Goal: Task Accomplishment & Management: Complete application form

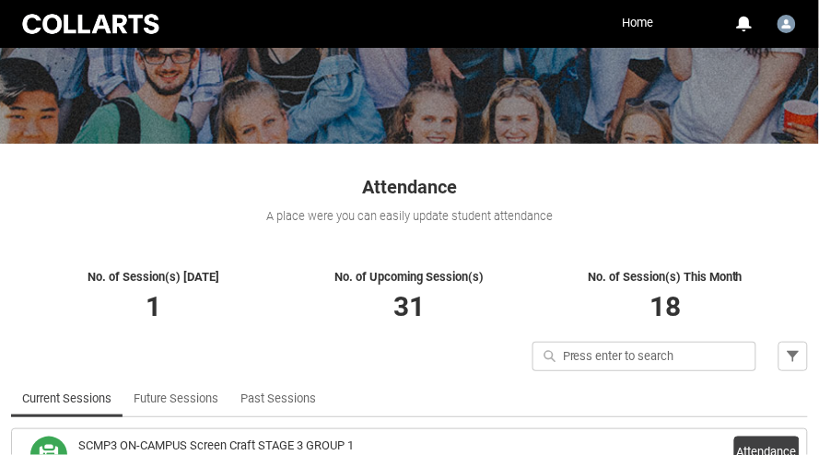
scroll to position [289, 0]
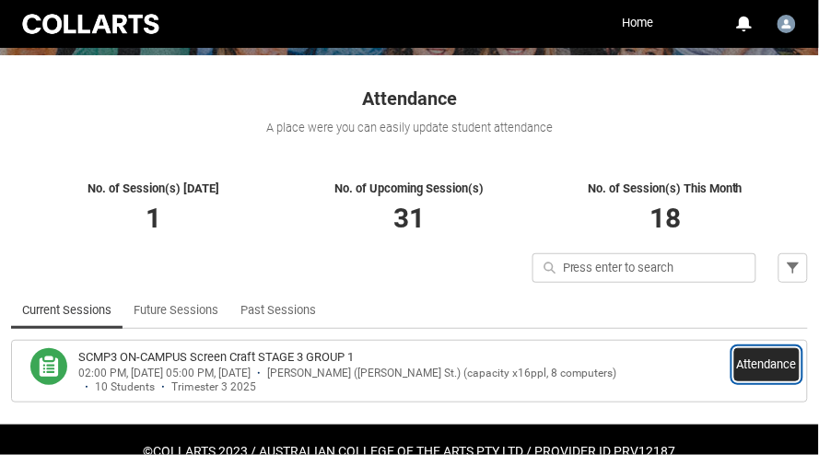
click at [755, 366] on button "Attendance" at bounding box center [767, 364] width 65 height 33
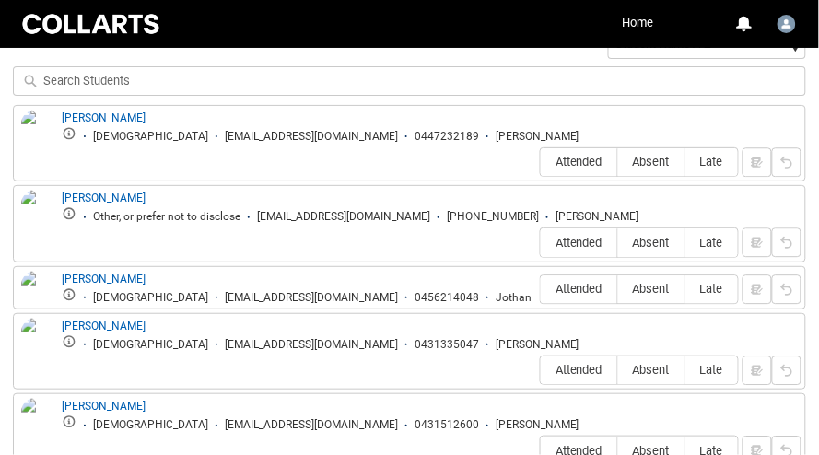
scroll to position [687, 0]
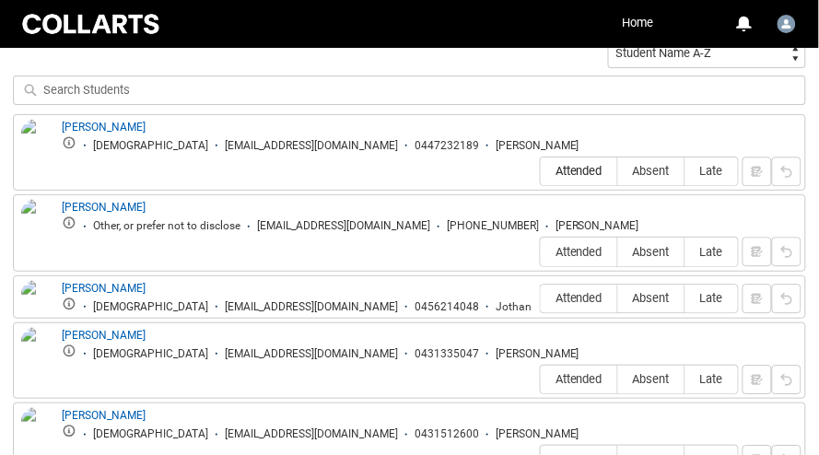
click at [581, 164] on span "Attended" at bounding box center [579, 171] width 77 height 14
click at [541, 171] on input "Attended" at bounding box center [540, 171] width 1 height 1
type lightning-radio-group "Attended"
radio input "true"
click at [655, 245] on span "Absent" at bounding box center [651, 252] width 66 height 14
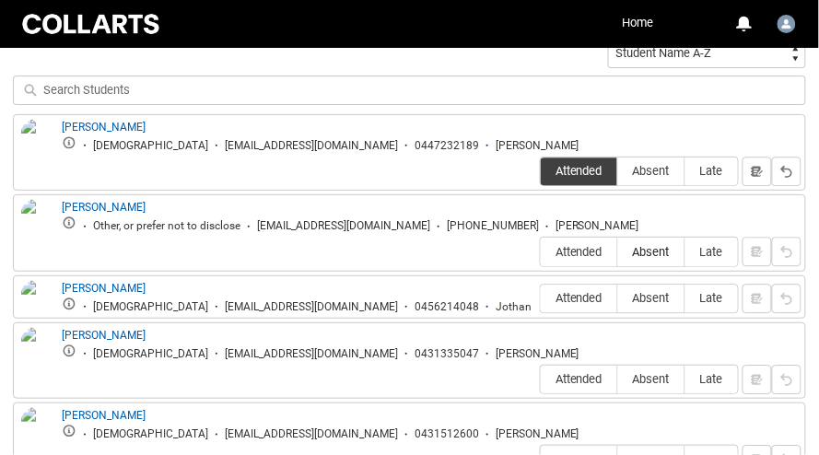
click at [618, 252] on input "Absent" at bounding box center [618, 252] width 1 height 1
type lightning-radio-group "Absent"
radio input "true"
click at [654, 291] on span "Absent" at bounding box center [651, 298] width 66 height 14
click at [618, 298] on input "Absent" at bounding box center [618, 298] width 1 height 1
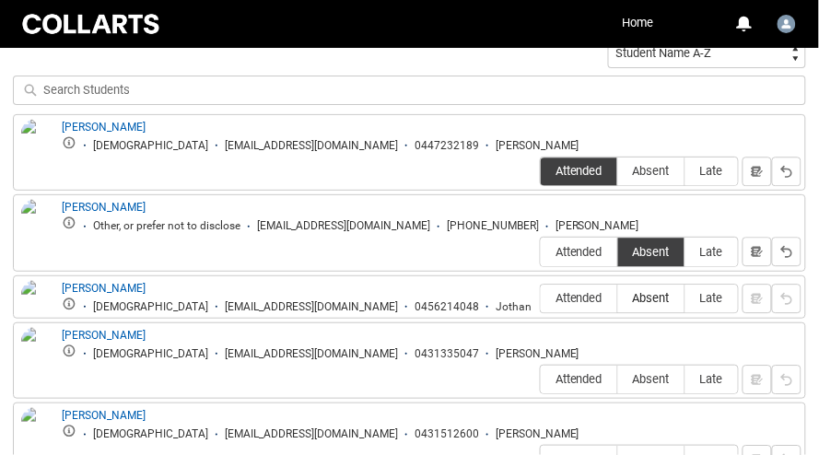
type lightning-radio-group "Absent"
radio input "true"
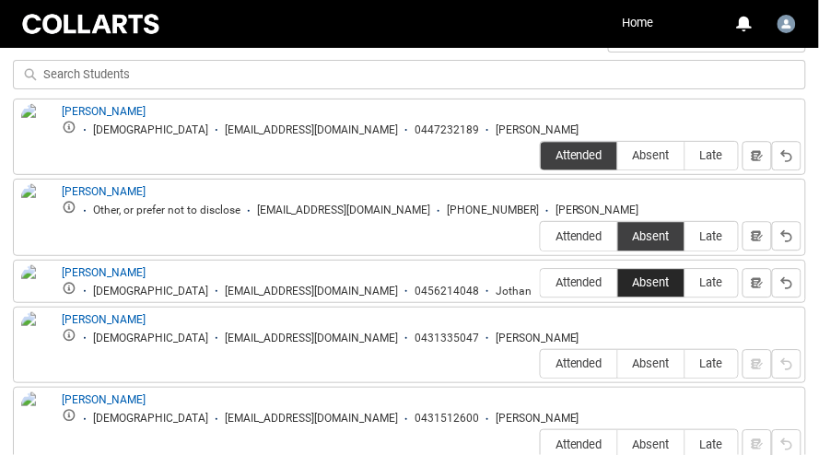
scroll to position [731, 0]
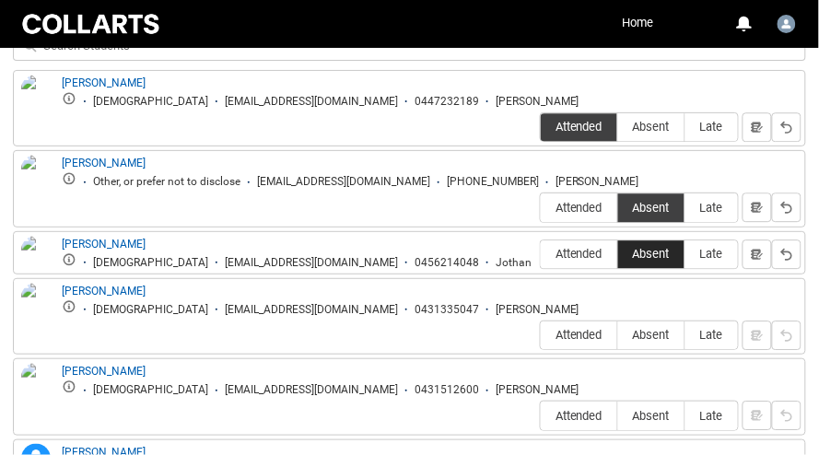
click at [654, 328] on span "Absent" at bounding box center [651, 335] width 66 height 14
click at [618, 335] on input "Absent" at bounding box center [618, 335] width 1 height 1
type lightning-radio-group "Absent"
radio input "true"
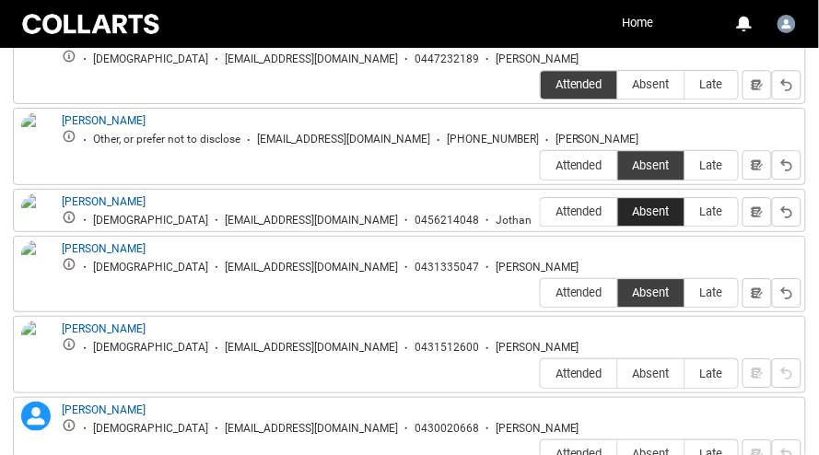
scroll to position [774, 0]
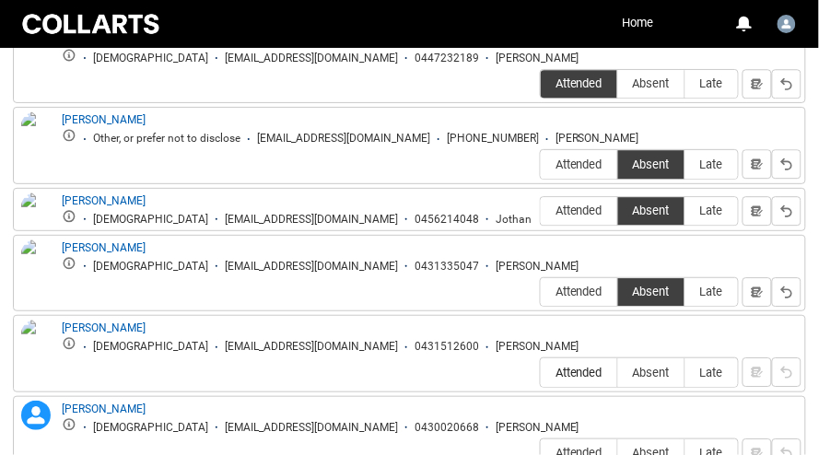
click at [572, 366] on span "Attended" at bounding box center [579, 373] width 77 height 14
click at [541, 372] on input "Attended" at bounding box center [540, 372] width 1 height 1
type lightning-radio-group "Attended"
radio input "true"
click at [593, 446] on span "Attended" at bounding box center [579, 453] width 77 height 14
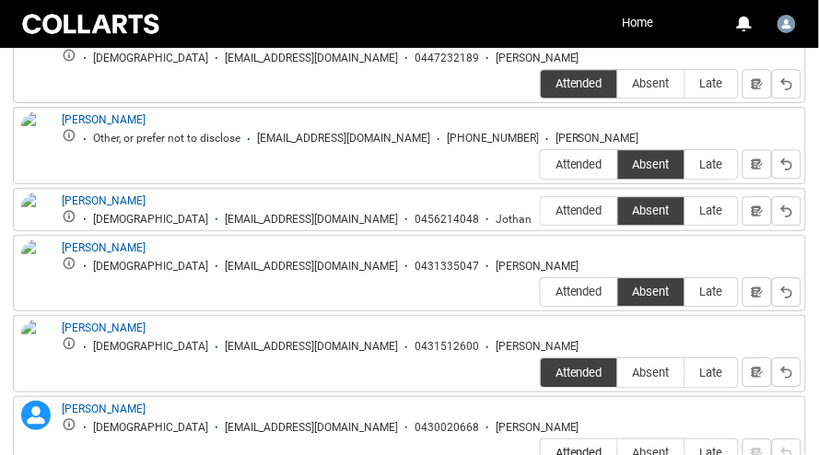
click at [541, 453] on input "Attended" at bounding box center [540, 453] width 1 height 1
type lightning-radio-group "Attended"
radio input "true"
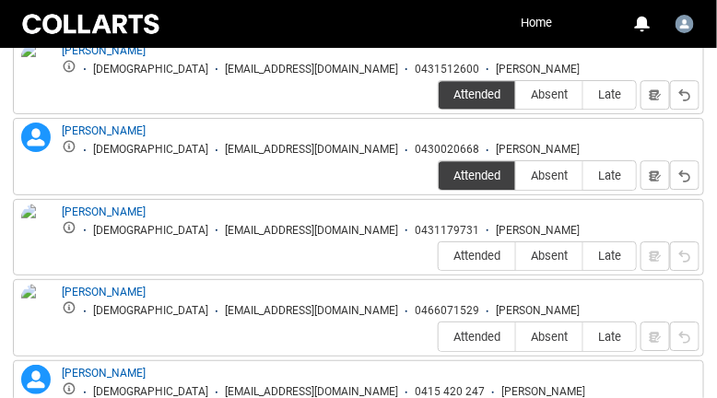
scroll to position [1074, 0]
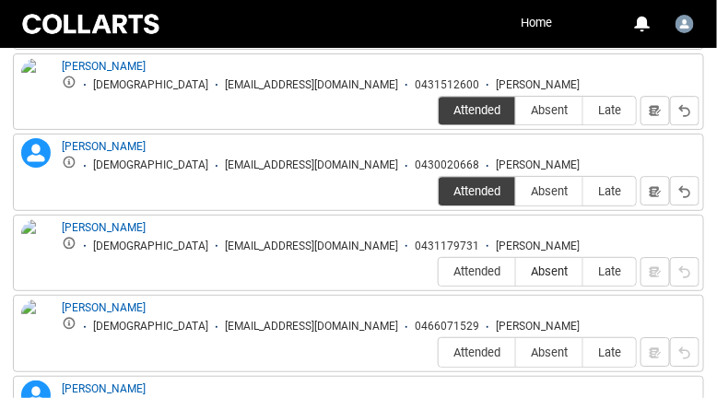
click at [532, 265] on span "Absent" at bounding box center [549, 272] width 66 height 14
click at [516, 272] on input "Absent" at bounding box center [515, 272] width 1 height 1
type lightning-radio-group "Absent"
radio input "true"
click at [541, 346] on span "Absent" at bounding box center [549, 353] width 66 height 14
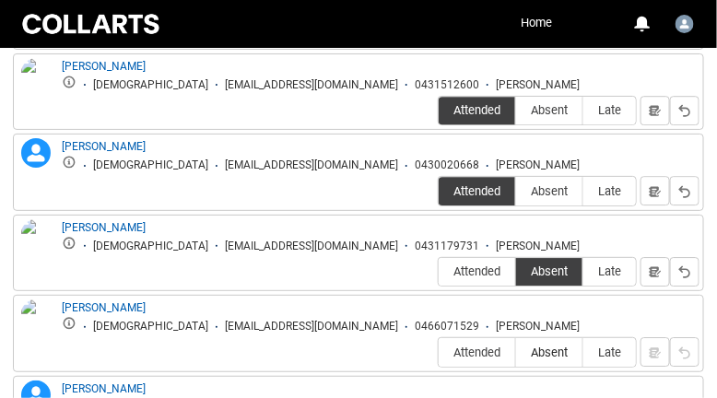
click at [516, 352] on input "Absent" at bounding box center [515, 352] width 1 height 1
type lightning-radio-group "Absent"
radio input "true"
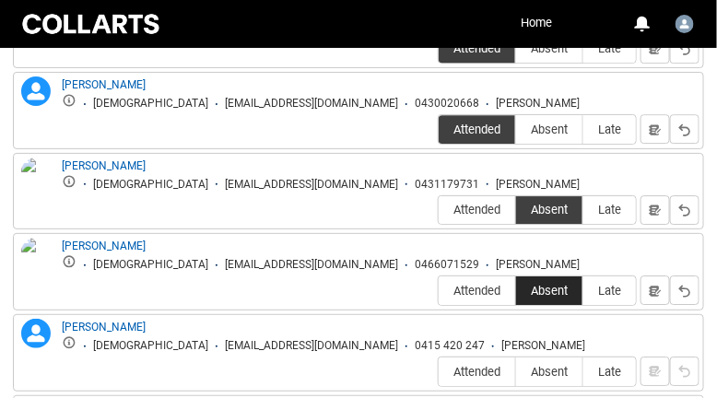
scroll to position [1153, 0]
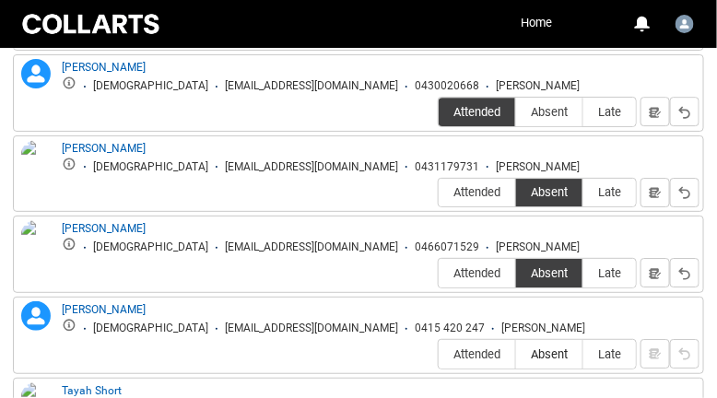
click at [555, 347] on span "Absent" at bounding box center [549, 354] width 66 height 14
click at [516, 354] on input "Absent" at bounding box center [515, 354] width 1 height 1
type lightning-radio-group "Absent"
radio input "true"
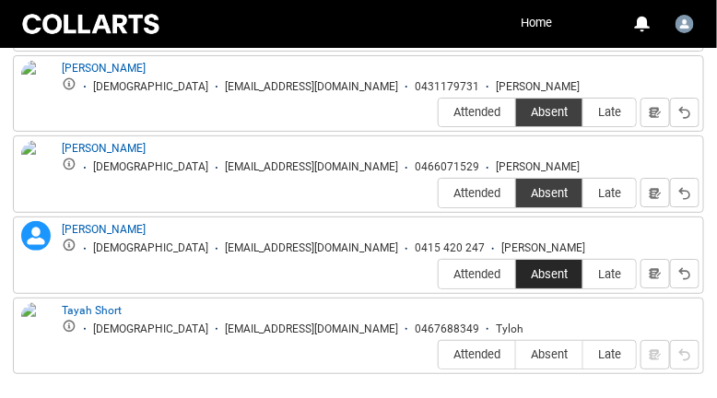
scroll to position [1253, 0]
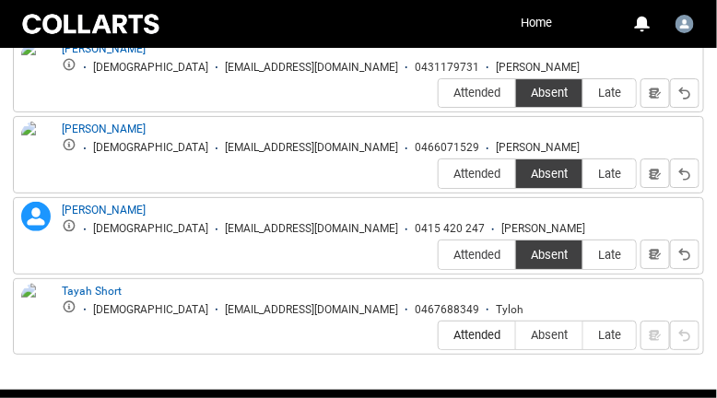
click at [475, 328] on span "Attended" at bounding box center [477, 335] width 77 height 14
click at [439, 335] on input "Attended" at bounding box center [438, 335] width 1 height 1
type lightning-radio-group "Attended"
radio input "true"
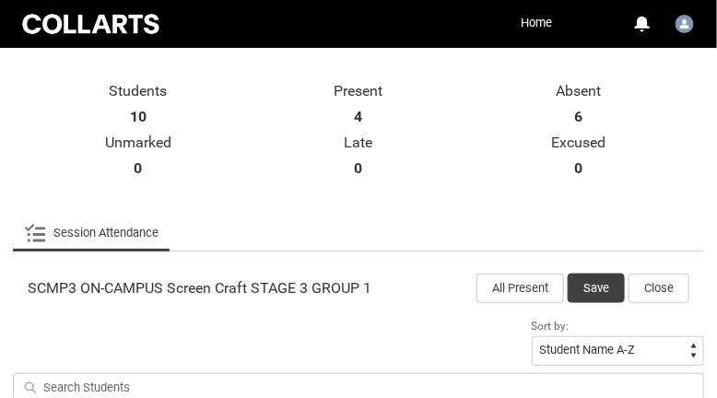
scroll to position [391, 0]
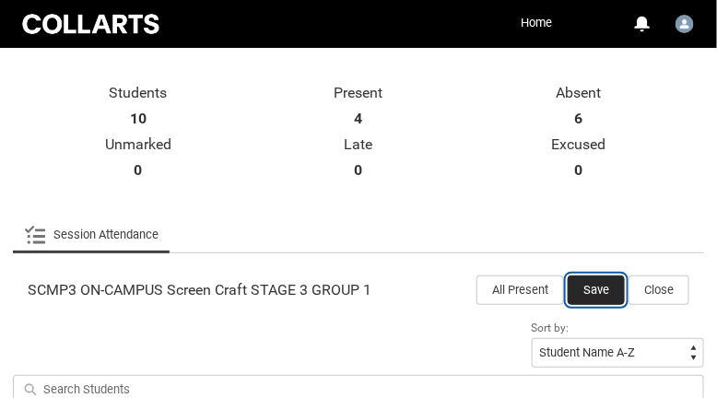
click at [589, 286] on button "Save" at bounding box center [596, 290] width 57 height 29
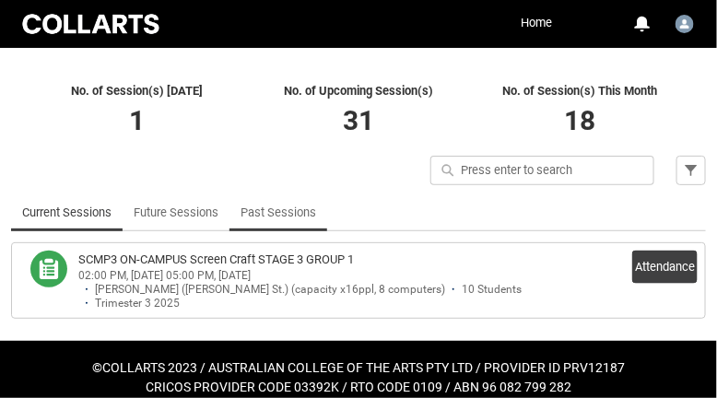
click at [272, 214] on link "Past Sessions" at bounding box center [279, 212] width 76 height 37
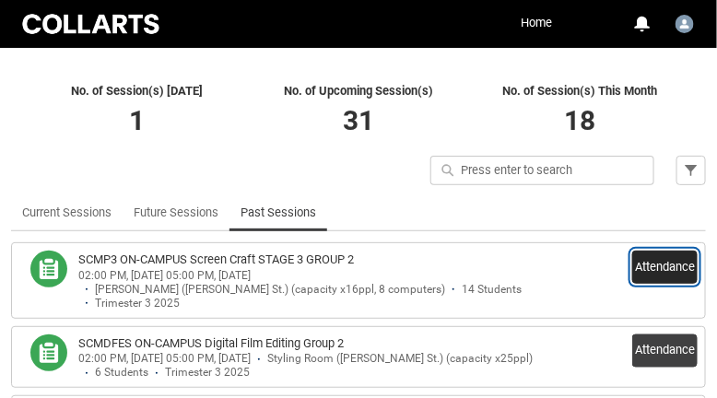
click at [643, 271] on button "Attendance" at bounding box center [664, 267] width 65 height 33
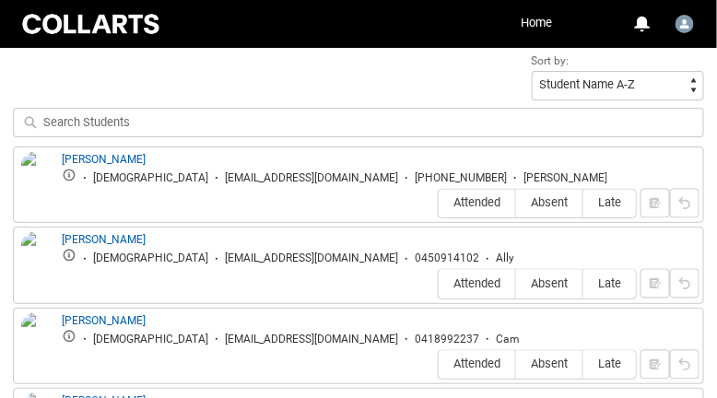
scroll to position [660, 0]
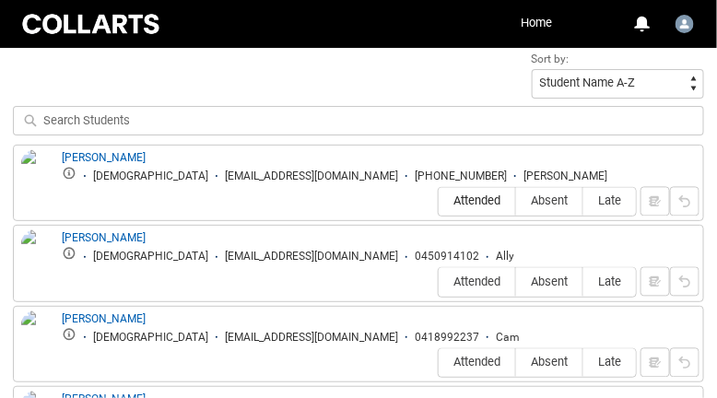
click at [496, 199] on span "Attended" at bounding box center [477, 201] width 77 height 14
click at [439, 201] on input "Attended" at bounding box center [438, 201] width 1 height 1
type lightning-radio-group "Attended"
radio input "true"
click at [545, 285] on span "Absent" at bounding box center [549, 283] width 66 height 14
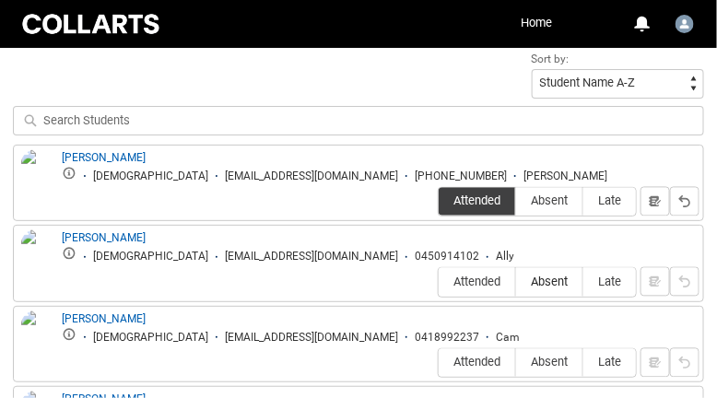
click at [516, 283] on input "Absent" at bounding box center [515, 282] width 1 height 1
type lightning-radio-group "Absent"
radio input "true"
click at [475, 364] on span "Attended" at bounding box center [477, 363] width 77 height 14
click at [439, 363] on input "Attended" at bounding box center [438, 362] width 1 height 1
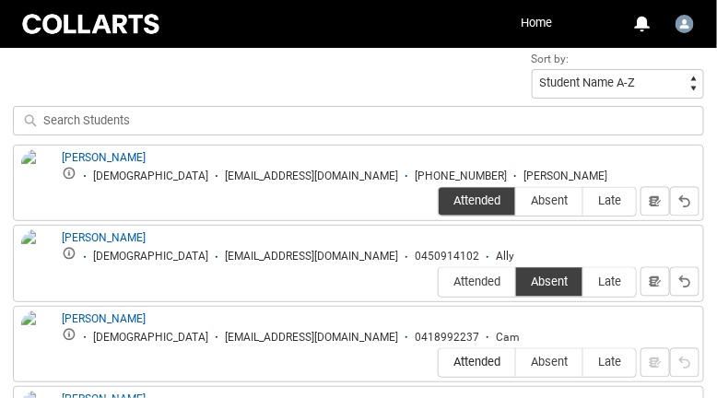
type lightning-radio-group "Attended"
radio input "true"
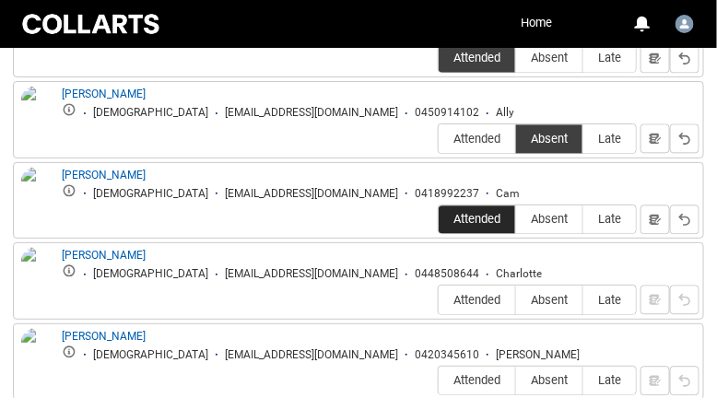
scroll to position [830, 0]
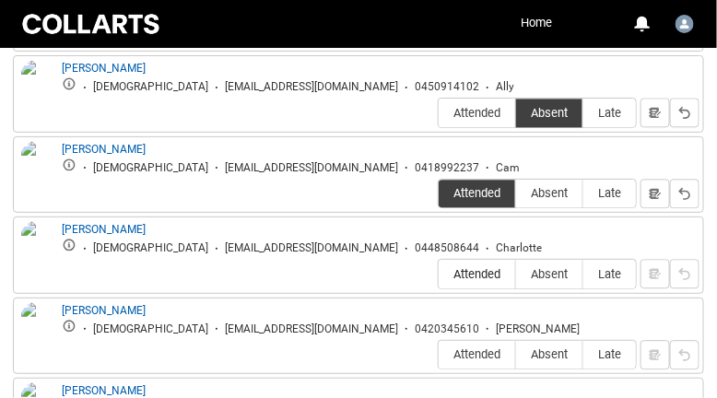
click at [489, 276] on span "Attended" at bounding box center [477, 274] width 77 height 14
click at [439, 275] on input "Attended" at bounding box center [438, 274] width 1 height 1
type lightning-radio-group "Attended"
radio input "true"
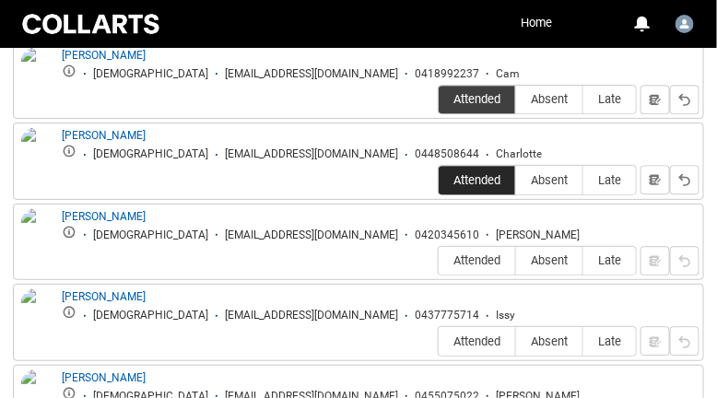
scroll to position [941, 0]
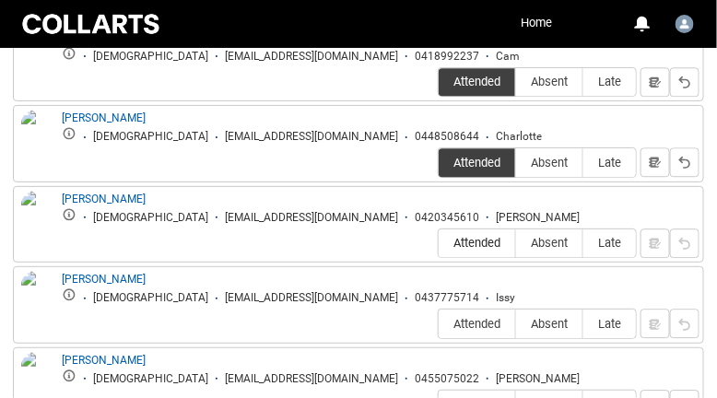
click at [490, 250] on span "Attended" at bounding box center [477, 243] width 77 height 14
click at [439, 244] on input "Attended" at bounding box center [438, 243] width 1 height 1
type lightning-radio-group "Attended"
radio input "true"
click at [481, 326] on span "Attended" at bounding box center [477, 324] width 77 height 14
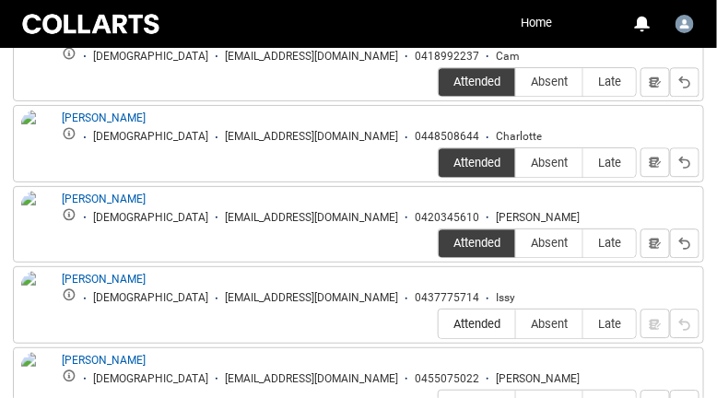
click at [439, 324] on input "Attended" at bounding box center [438, 324] width 1 height 1
type lightning-radio-group "Attended"
radio input "true"
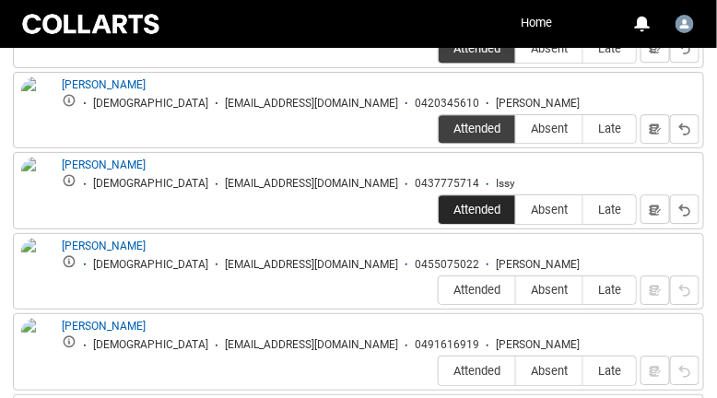
scroll to position [1088, 0]
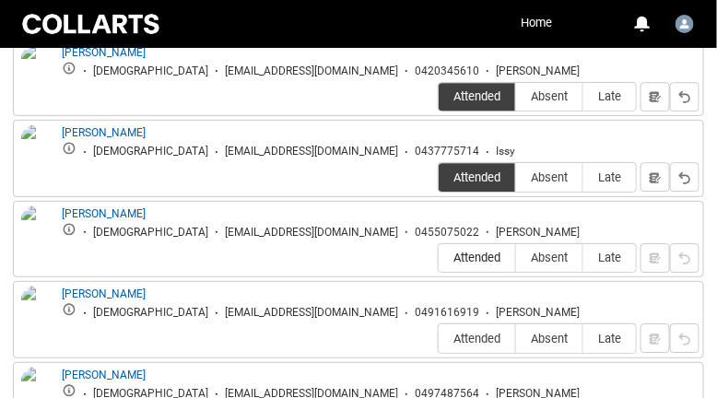
click at [484, 265] on span "Attended" at bounding box center [477, 258] width 77 height 14
click at [439, 259] on input "Attended" at bounding box center [438, 258] width 1 height 1
type lightning-radio-group "Attended"
radio input "true"
click at [555, 337] on span "Absent" at bounding box center [549, 339] width 66 height 14
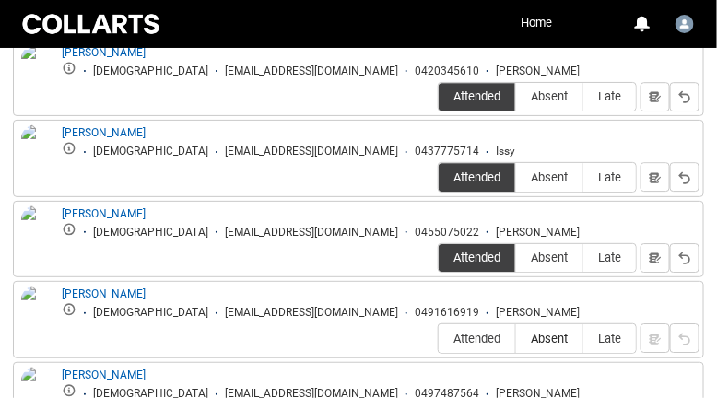
click at [516, 338] on input "Absent" at bounding box center [515, 338] width 1 height 1
type lightning-radio-group "Absent"
radio input "true"
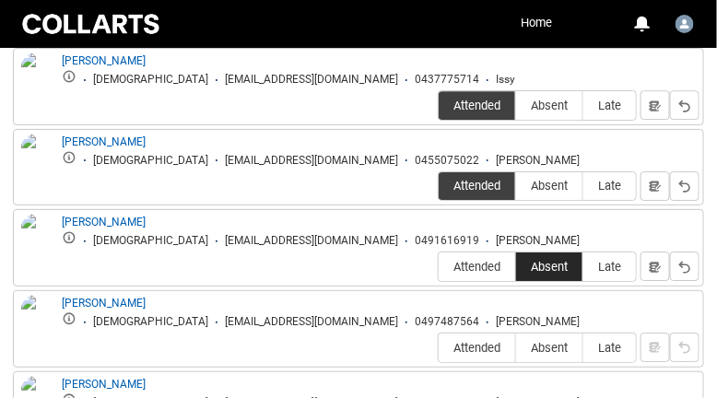
scroll to position [1273, 0]
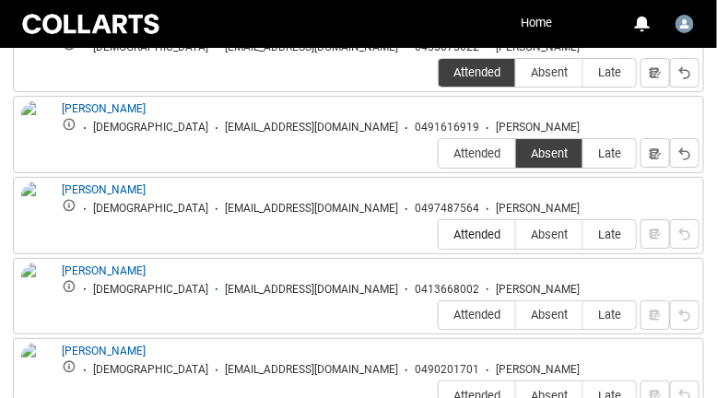
click at [480, 225] on label "Attended" at bounding box center [477, 234] width 77 height 29
click at [439, 234] on input "Attended" at bounding box center [438, 234] width 1 height 1
type lightning-radio-group "Attended"
radio input "true"
click at [488, 322] on span "Attended" at bounding box center [477, 315] width 77 height 14
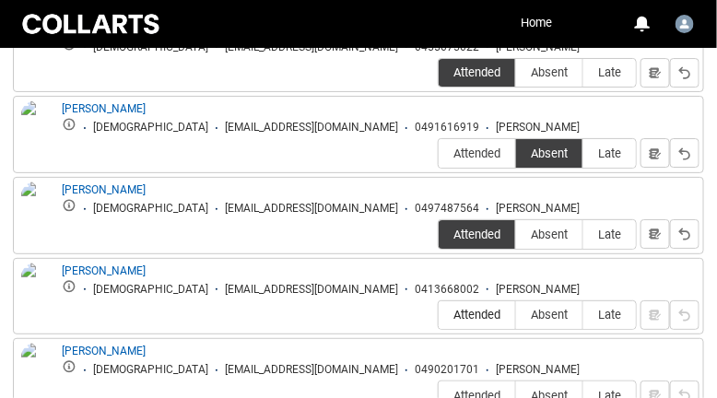
click at [439, 315] on input "Attended" at bounding box center [438, 314] width 1 height 1
type lightning-radio-group "Attended"
radio input "true"
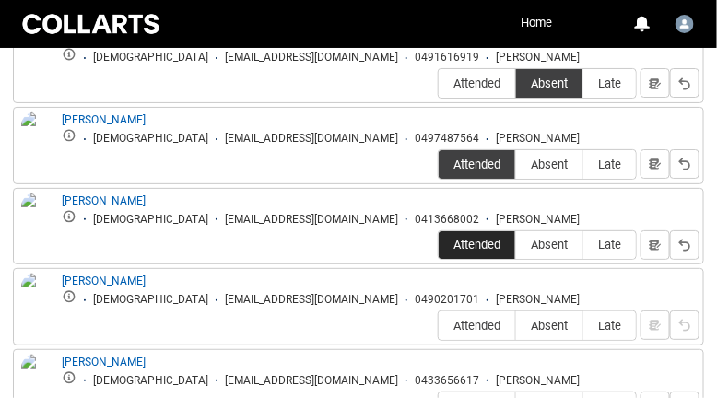
scroll to position [1360, 0]
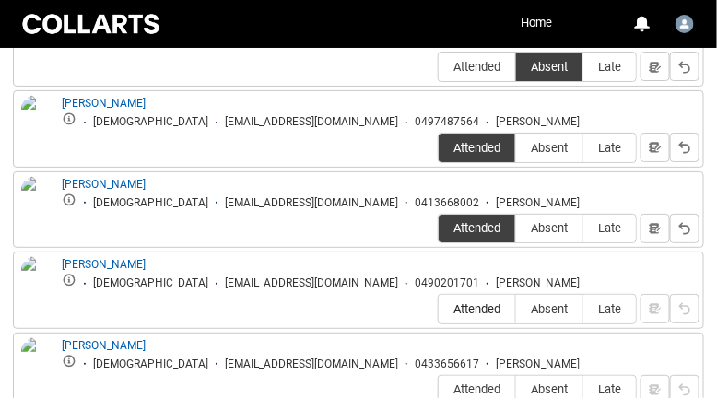
click at [501, 318] on label "Attended" at bounding box center [477, 309] width 77 height 29
click at [439, 310] on input "Attended" at bounding box center [438, 309] width 1 height 1
type lightning-radio-group "Attended"
radio input "true"
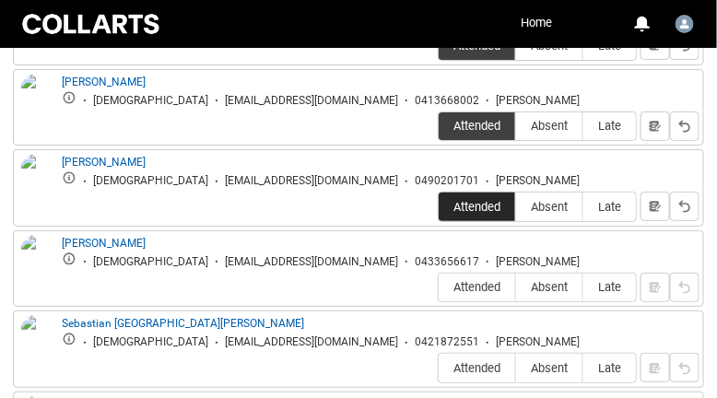
scroll to position [1466, 0]
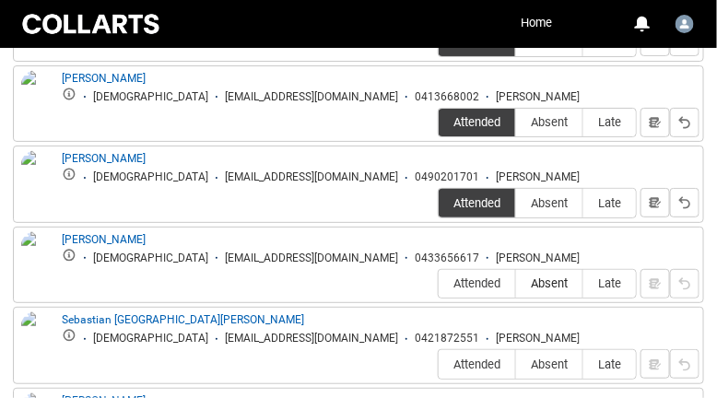
click at [546, 285] on span "Absent" at bounding box center [549, 284] width 66 height 14
click at [516, 284] on input "Absent" at bounding box center [515, 283] width 1 height 1
type lightning-radio-group "Absent"
radio input "true"
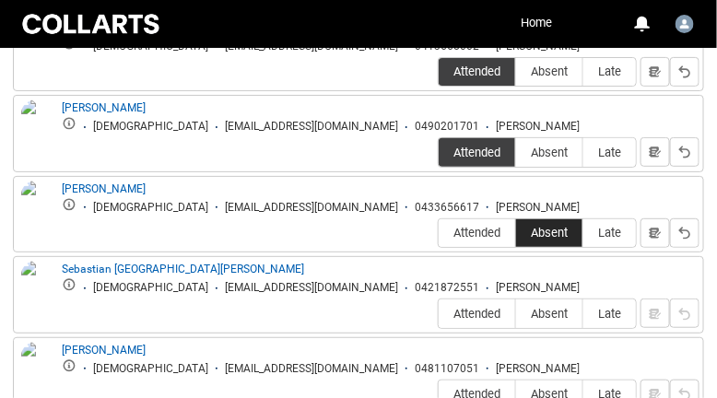
scroll to position [1562, 0]
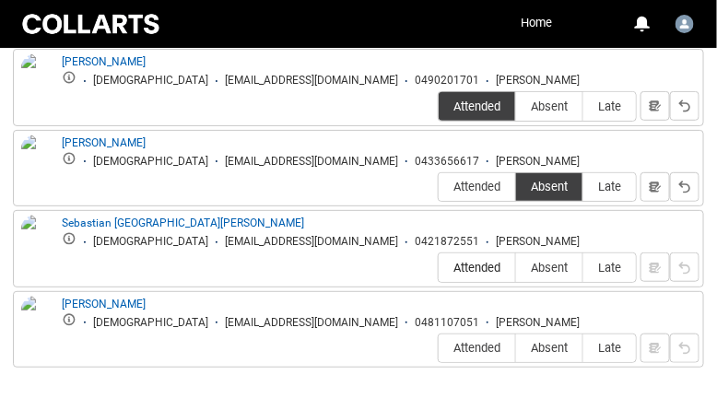
click at [465, 275] on span "Attended" at bounding box center [477, 268] width 77 height 14
click at [439, 268] on input "Attended" at bounding box center [438, 267] width 1 height 1
type lightning-radio-group "Attended"
radio input "true"
click at [484, 334] on div "Attended Absent Late" at bounding box center [537, 349] width 199 height 30
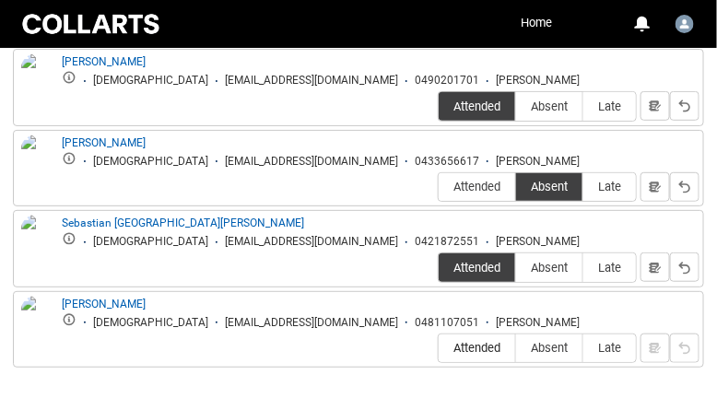
click at [483, 341] on span "Attended" at bounding box center [477, 348] width 77 height 14
click at [439, 348] on input "Attended" at bounding box center [438, 348] width 1 height 1
type lightning-radio-group "Attended"
radio input "true"
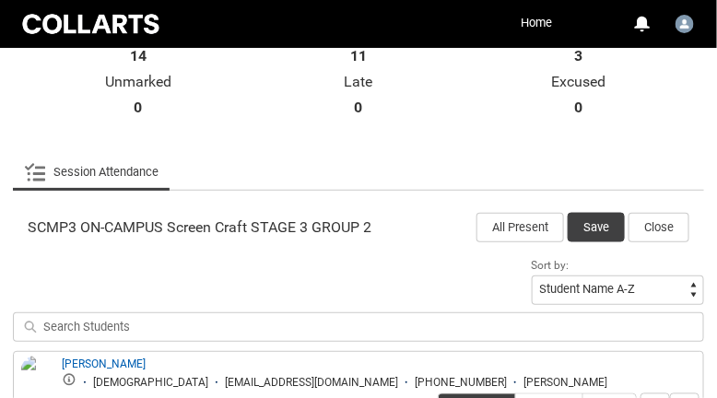
scroll to position [455, 0]
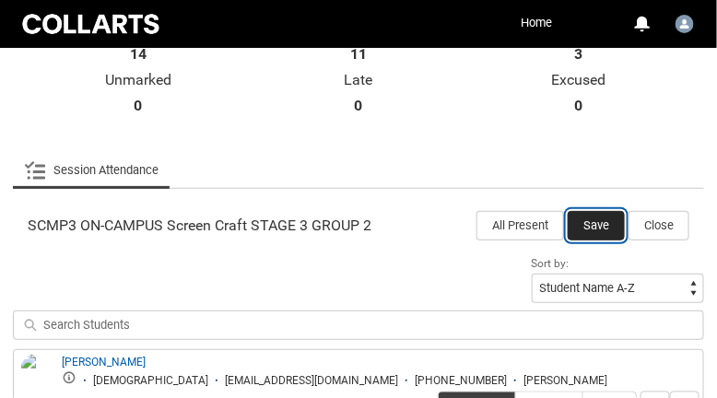
click at [598, 224] on button "Save" at bounding box center [596, 225] width 57 height 29
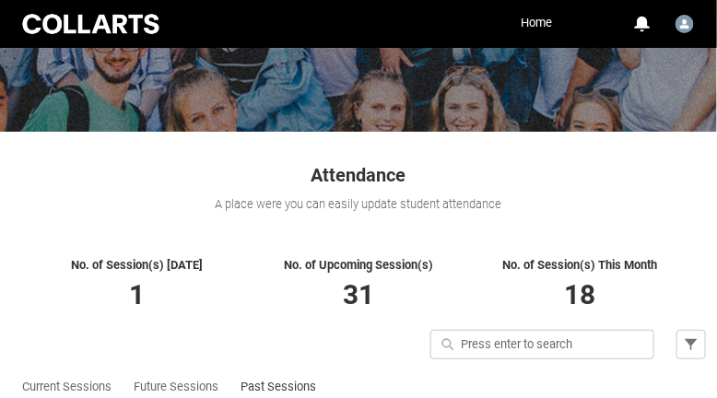
scroll to position [0, 0]
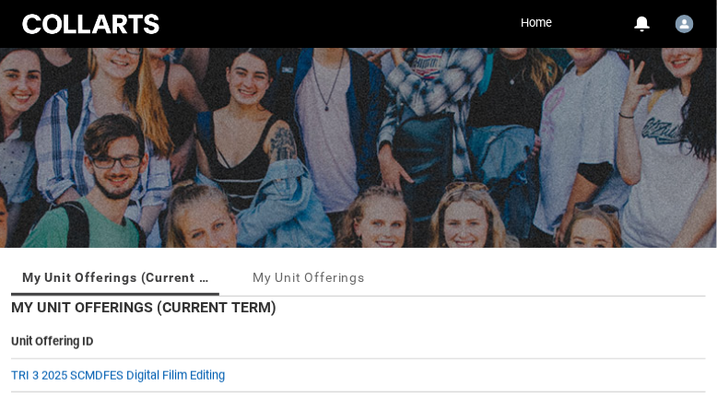
scroll to position [244, 0]
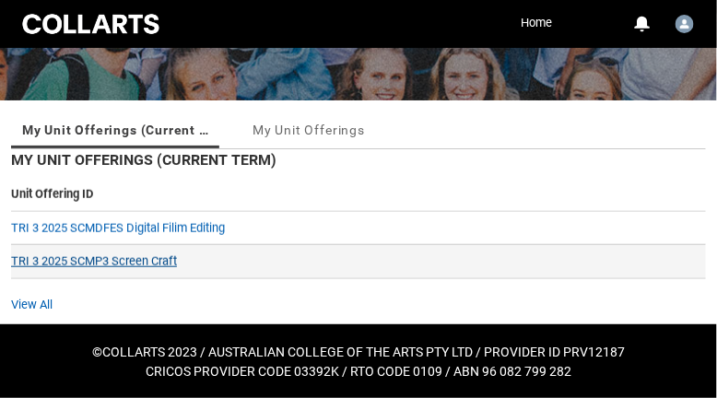
click at [116, 263] on link "TRI 3 2025 SCMP3 Screen Craft" at bounding box center [94, 261] width 166 height 14
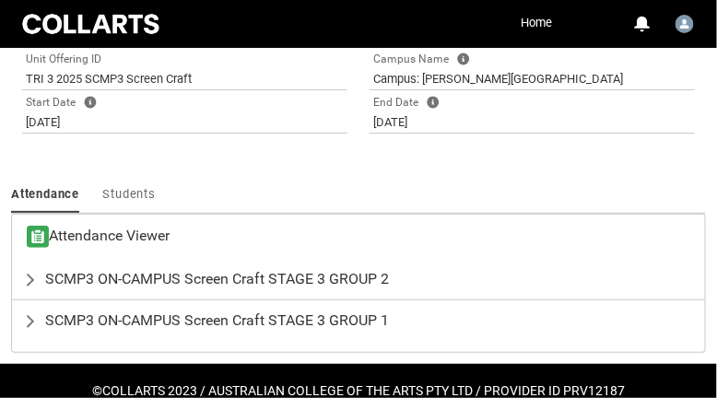
scroll to position [540, 0]
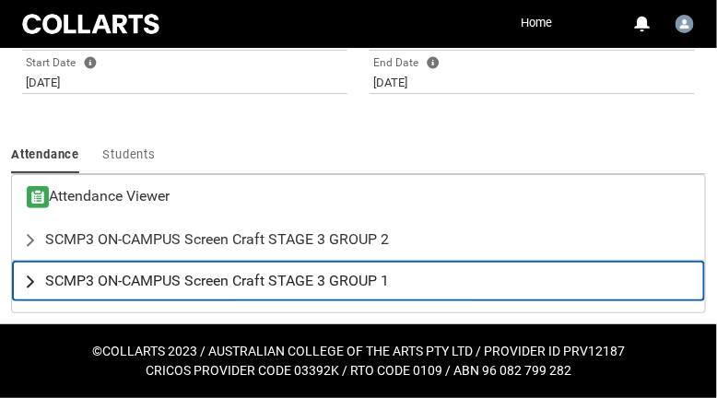
click at [217, 285] on span "SCMP3 ON-CAMPUS Screen Craft STAGE 3 GROUP 1" at bounding box center [217, 281] width 344 height 18
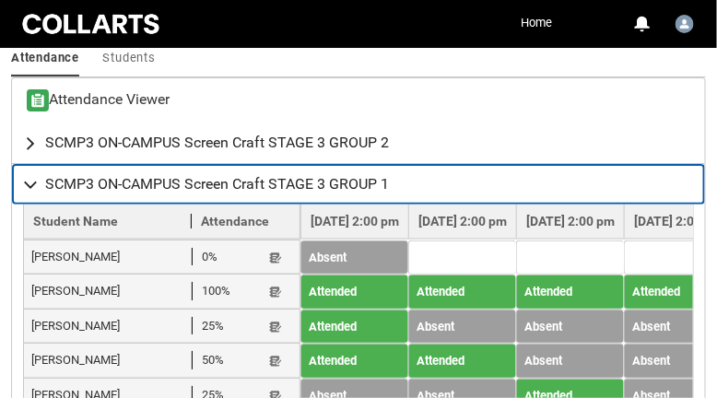
scroll to position [632, 0]
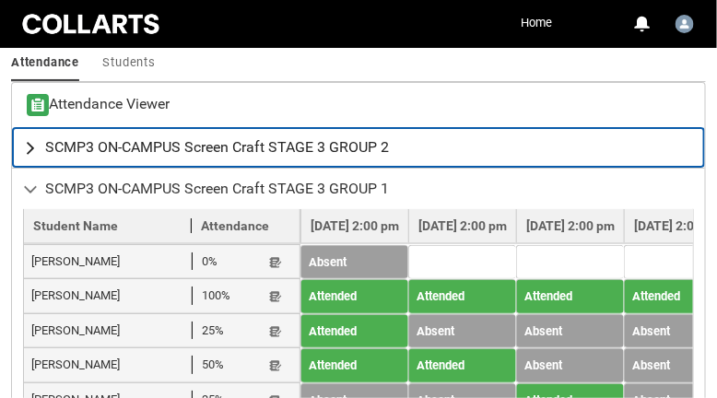
click at [265, 141] on span "SCMP3 ON-CAMPUS Screen Craft STAGE 3 GROUP 2" at bounding box center [217, 147] width 344 height 18
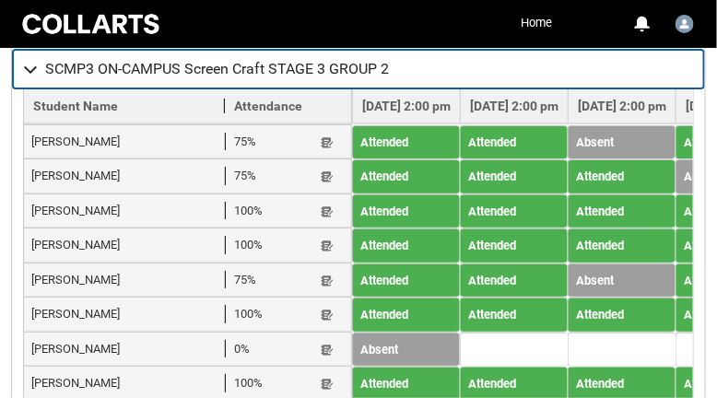
scroll to position [700, 0]
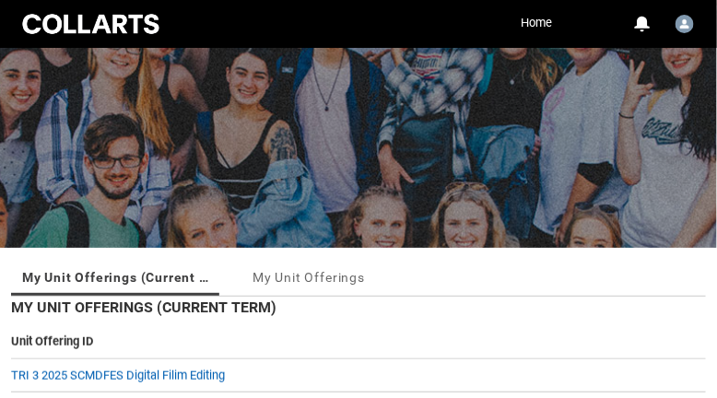
scroll to position [244, 0]
